Goal: Information Seeking & Learning: Learn about a topic

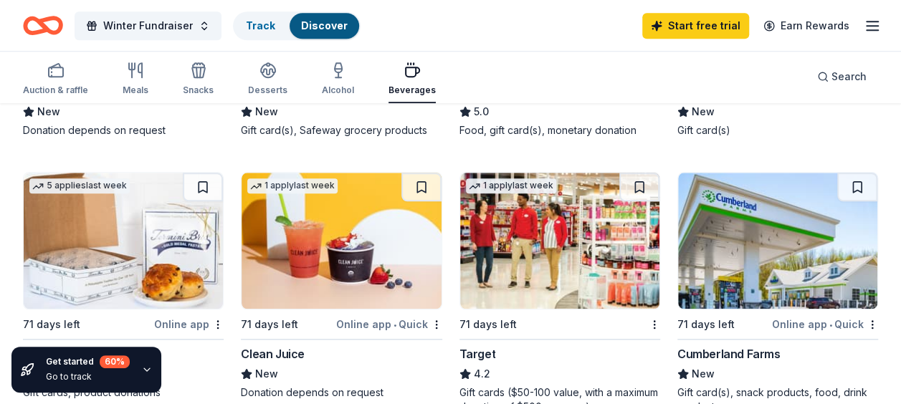
scroll to position [630, 0]
click at [138, 64] on icon "button" at bounding box center [140, 70] width 4 height 14
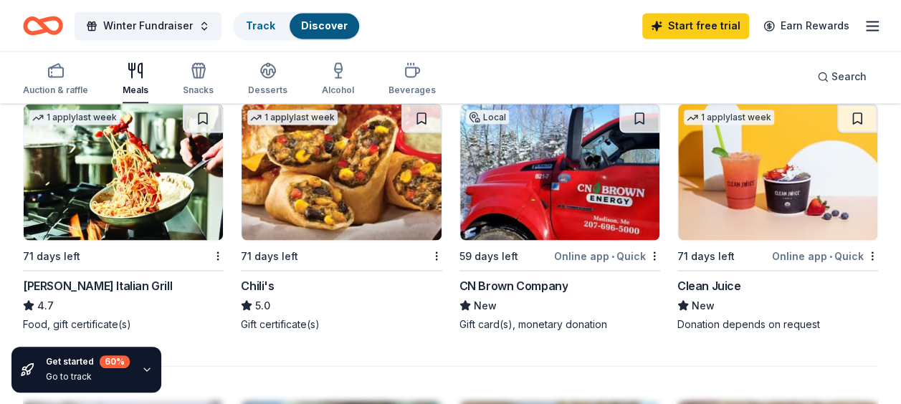
scroll to position [1272, 0]
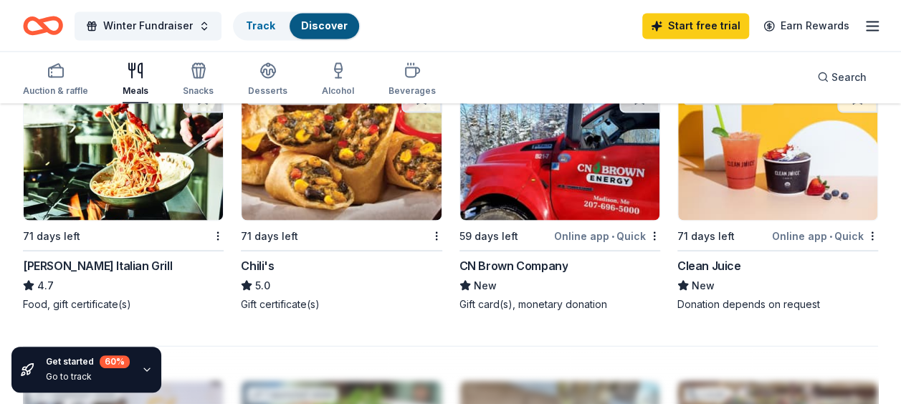
click at [597, 231] on div "Online app • Quick" at bounding box center [607, 235] width 106 height 18
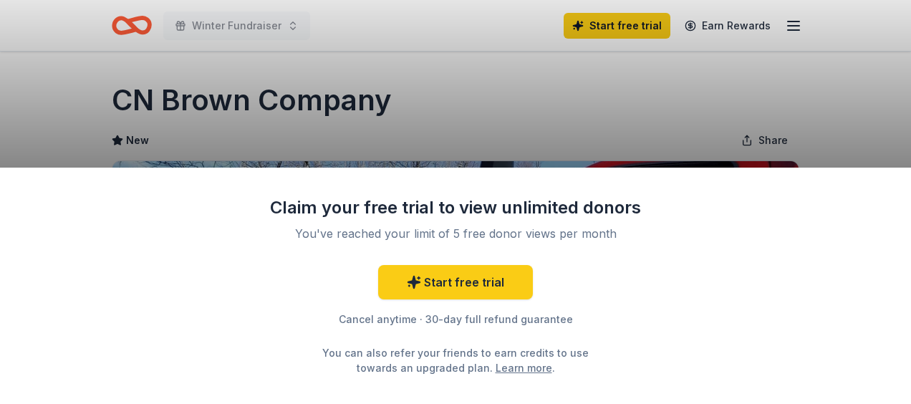
click at [900, 46] on div "Claim your free trial to view unlimited donors You've reached your limit of 5 f…" at bounding box center [455, 202] width 911 height 404
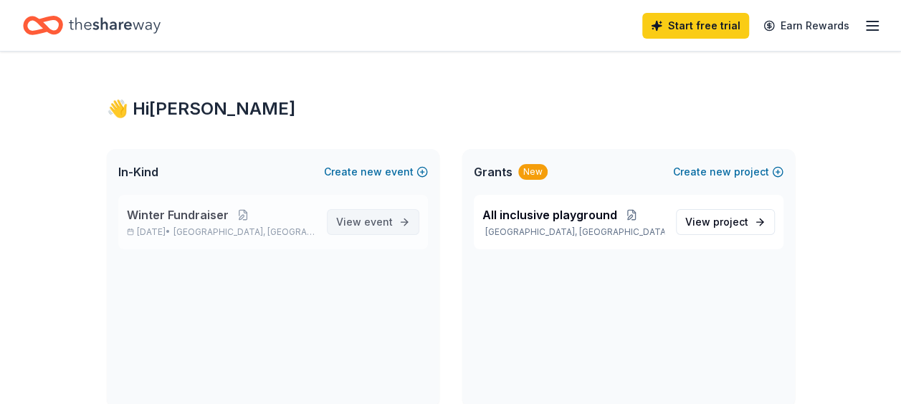
click at [385, 221] on span "event" at bounding box center [378, 222] width 29 height 12
click at [383, 222] on span "event" at bounding box center [378, 222] width 29 height 12
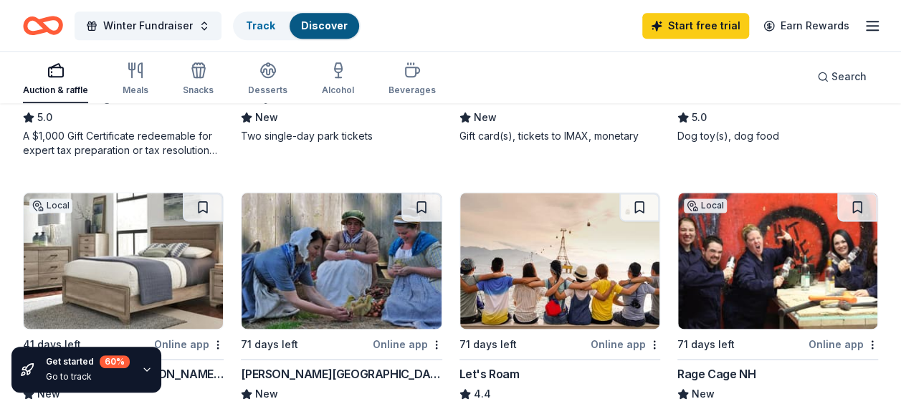
scroll to position [888, 0]
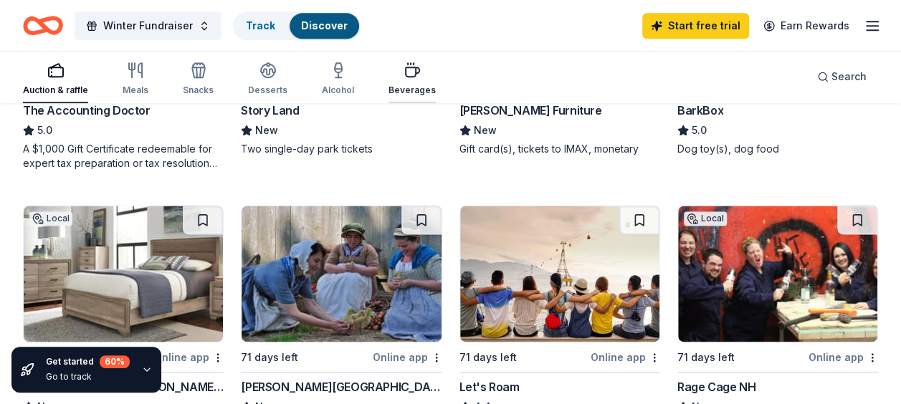
click at [412, 83] on div "Beverages" at bounding box center [411, 79] width 47 height 34
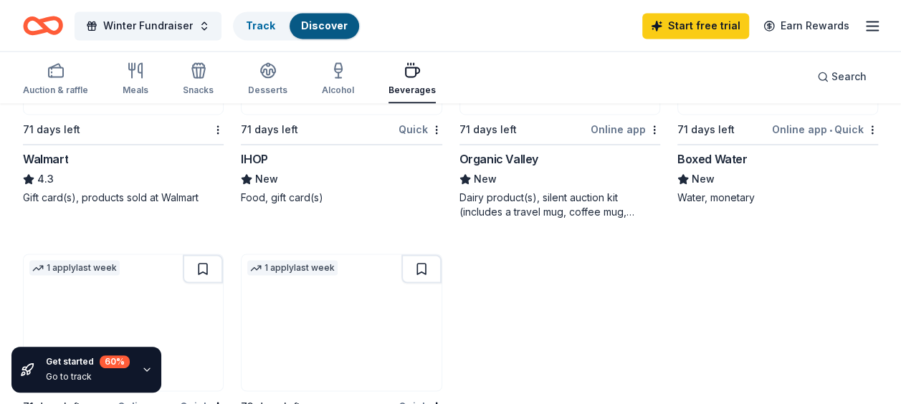
scroll to position [974, 0]
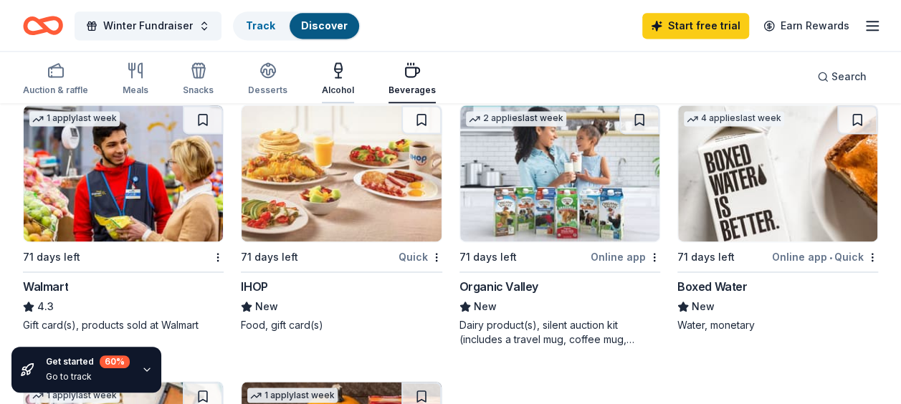
click at [322, 70] on div "button" at bounding box center [338, 70] width 32 height 17
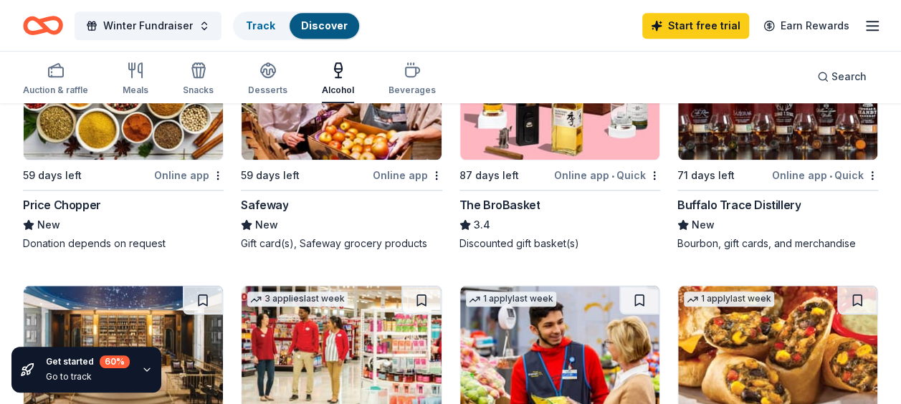
scroll to position [516, 0]
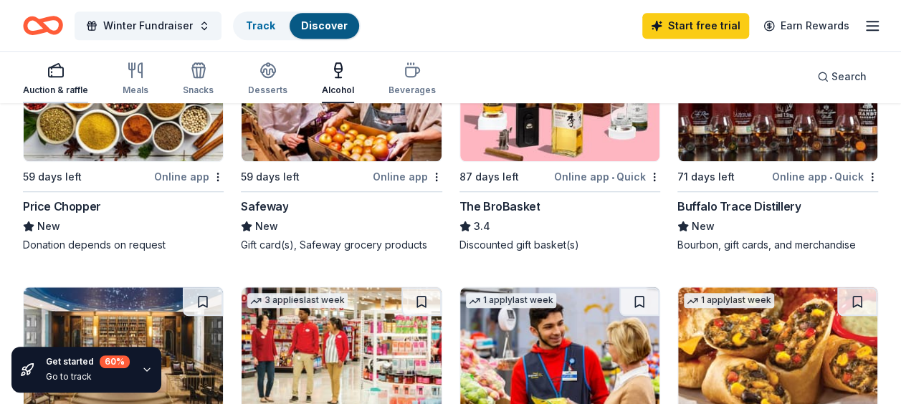
click at [67, 82] on div "Auction & raffle" at bounding box center [55, 79] width 65 height 34
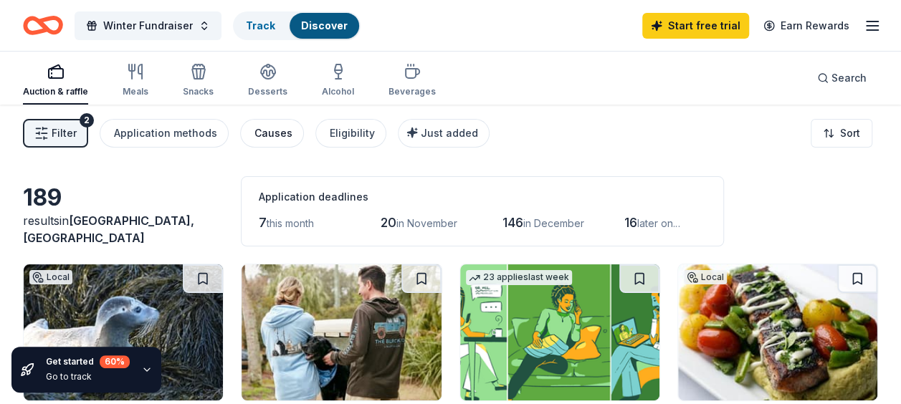
click at [269, 133] on div "Causes" at bounding box center [273, 133] width 38 height 17
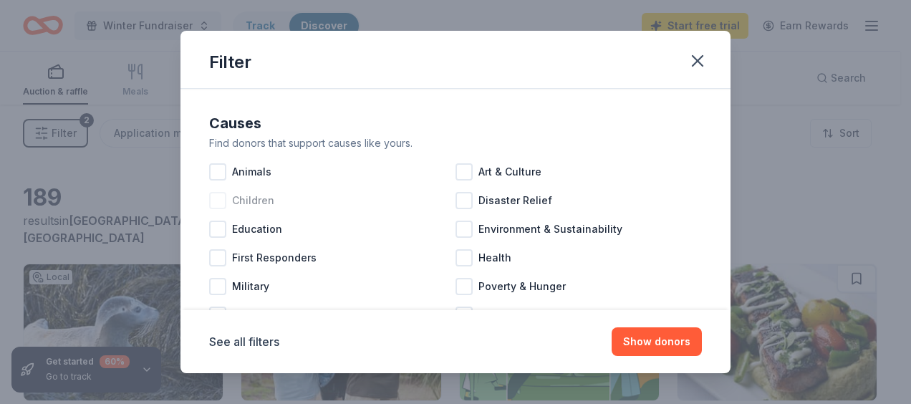
click at [229, 202] on div "Children" at bounding box center [332, 200] width 246 height 29
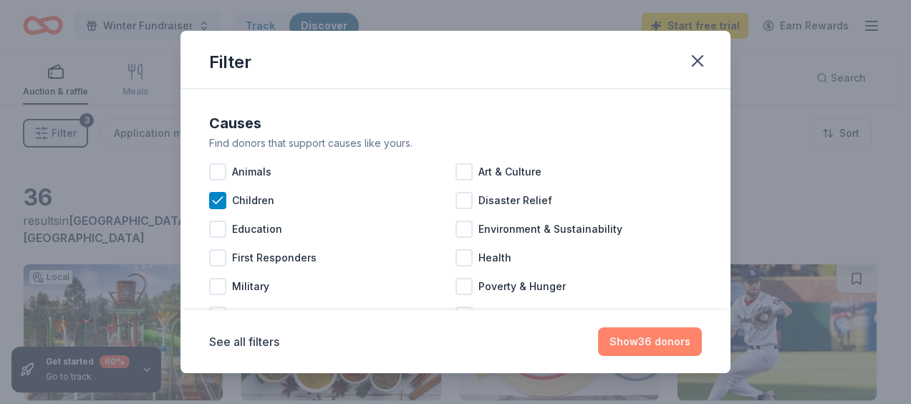
click at [664, 343] on button "Show 36 donors" at bounding box center [650, 341] width 104 height 29
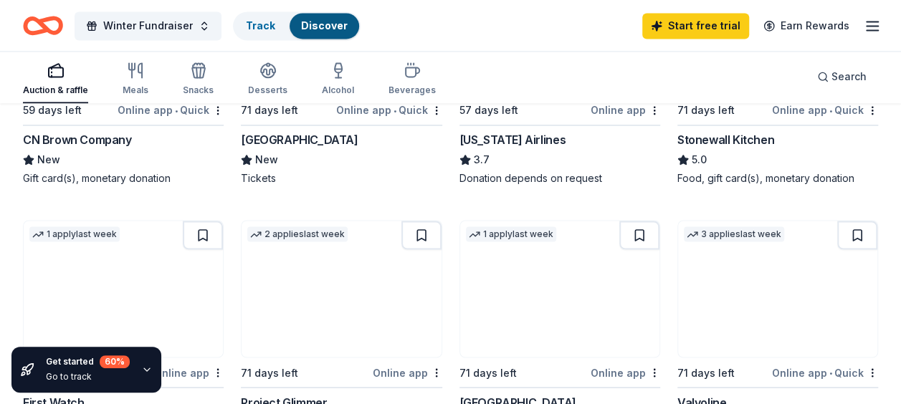
scroll to position [1118, 0]
